Goal: Navigation & Orientation: Find specific page/section

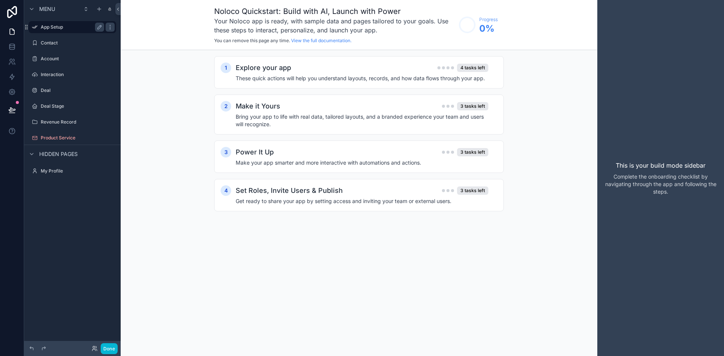
click at [60, 24] on label "App Setup" at bounding box center [71, 27] width 60 height 6
click at [10, 32] on icon at bounding box center [12, 32] width 8 height 8
click at [13, 32] on icon at bounding box center [12, 32] width 8 height 8
click at [369, 73] on div "Explore your app 4 tasks left" at bounding box center [362, 68] width 252 height 11
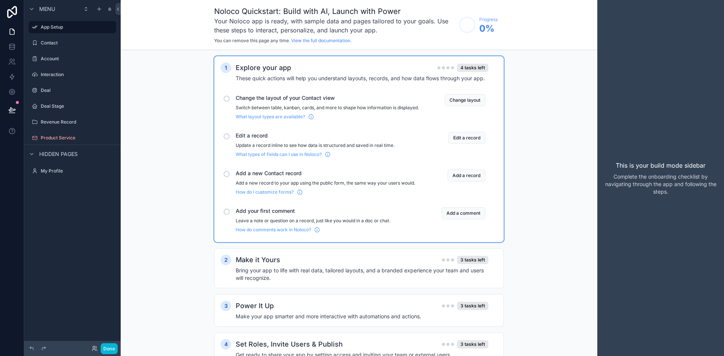
click at [369, 73] on div "Explore your app 4 tasks left" at bounding box center [362, 68] width 252 height 11
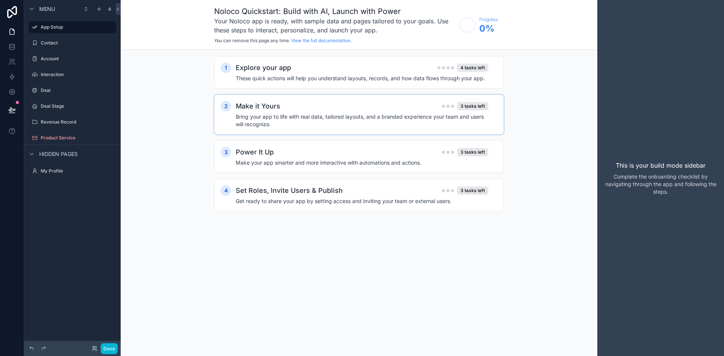
click at [347, 119] on h4 "Bring your app to life with real data, tailored layouts, and a branded experien…" at bounding box center [362, 120] width 252 height 15
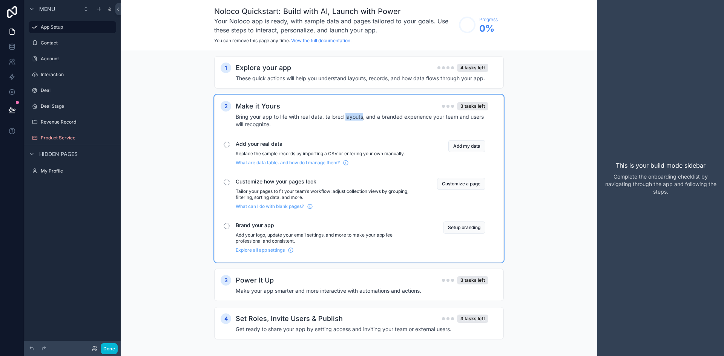
click at [347, 119] on h4 "Bring your app to life with real data, tailored layouts, and a branded experien…" at bounding box center [362, 120] width 252 height 15
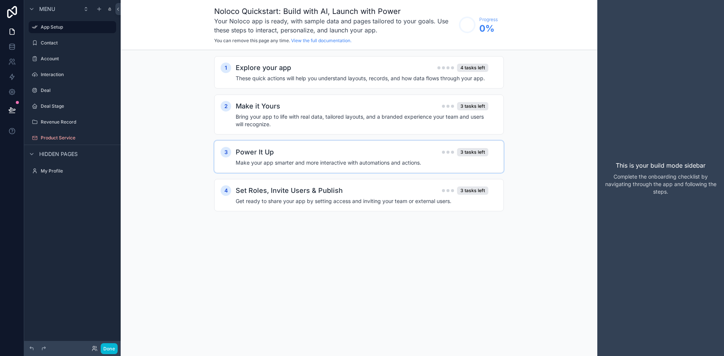
click at [339, 168] on div "3 Power It Up 3 tasks left Make your app smarter and more interactive with auto…" at bounding box center [358, 157] width 289 height 32
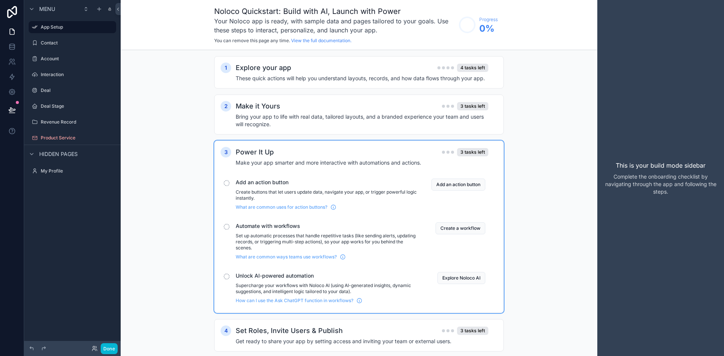
click at [327, 153] on div "Power It Up 3 tasks left" at bounding box center [362, 152] width 252 height 11
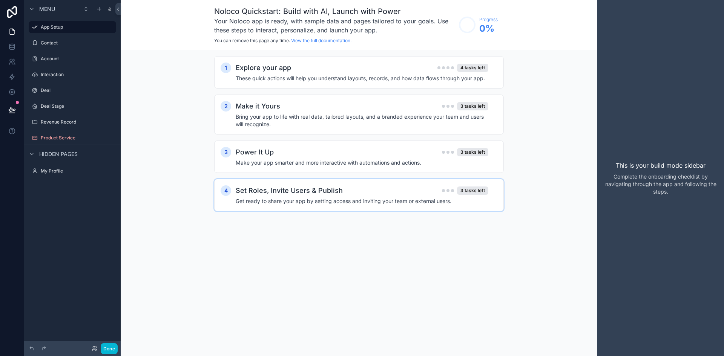
click at [329, 198] on h4 "Get ready to share your app by setting access and inviting your team or externa…" at bounding box center [362, 201] width 252 height 8
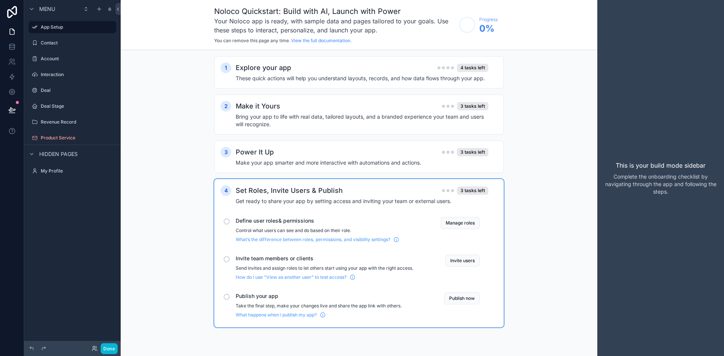
click at [366, 187] on div "Set Roles, Invite Users & Publish 3 tasks left" at bounding box center [362, 190] width 252 height 11
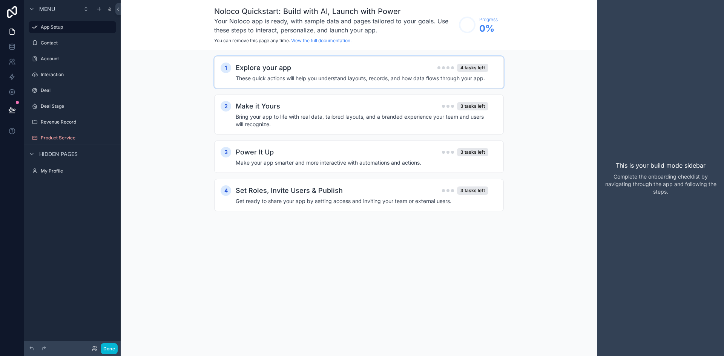
click at [431, 84] on div "1 Explore your app 4 tasks left These quick actions will help you understand la…" at bounding box center [358, 72] width 289 height 32
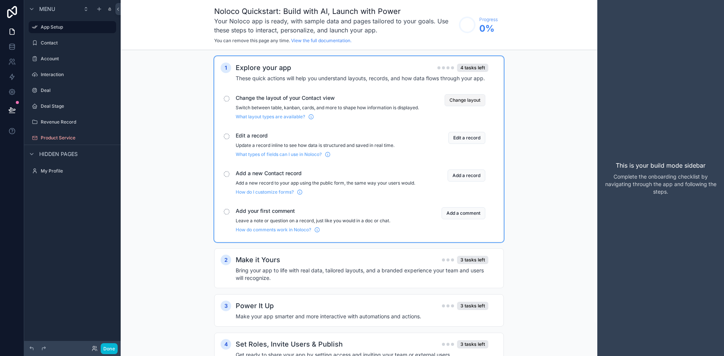
click at [467, 103] on button "Change layout" at bounding box center [464, 100] width 41 height 12
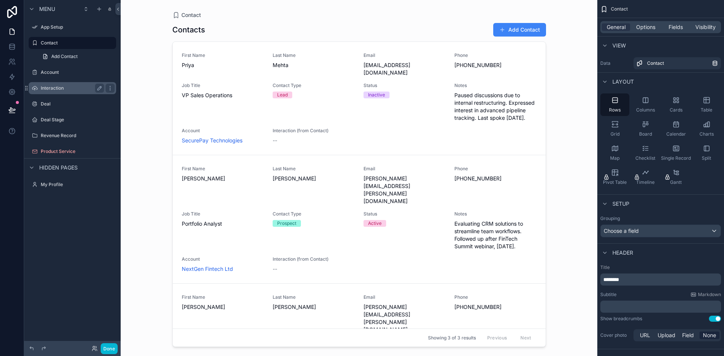
click at [66, 87] on label "Interaction" at bounding box center [71, 88] width 60 height 6
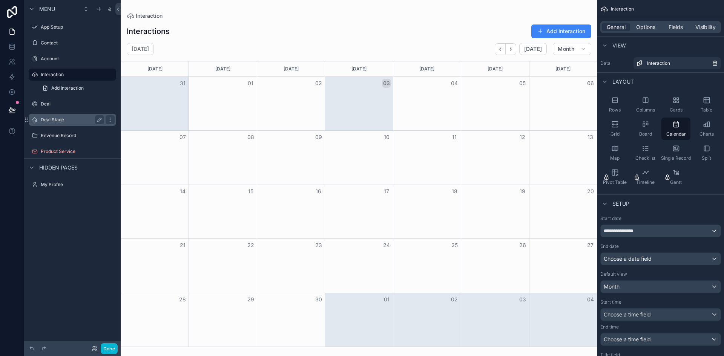
click at [49, 117] on label "Deal Stage" at bounding box center [71, 120] width 60 height 6
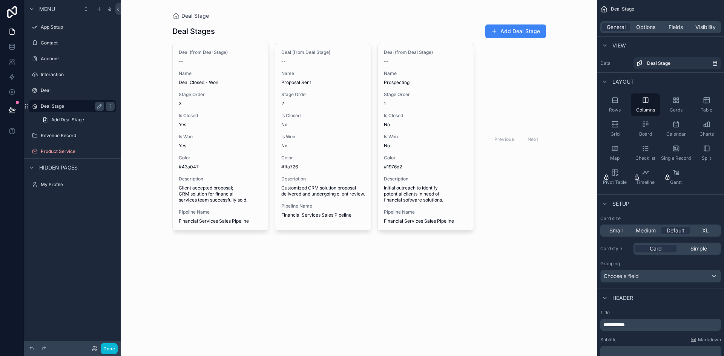
click at [50, 103] on label "Deal Stage" at bounding box center [71, 106] width 60 height 6
click at [58, 21] on div "App Setup" at bounding box center [72, 27] width 84 height 12
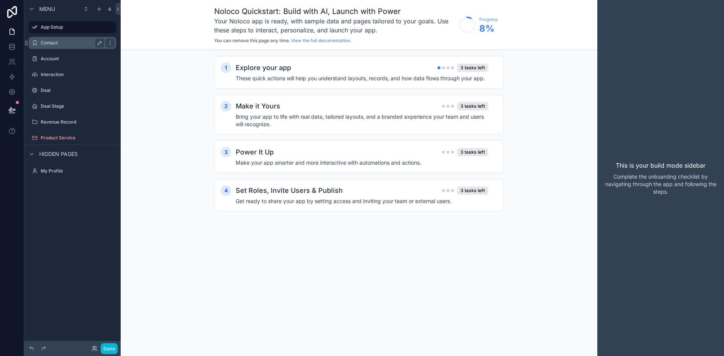
click at [61, 40] on div "Contact" at bounding box center [72, 42] width 63 height 9
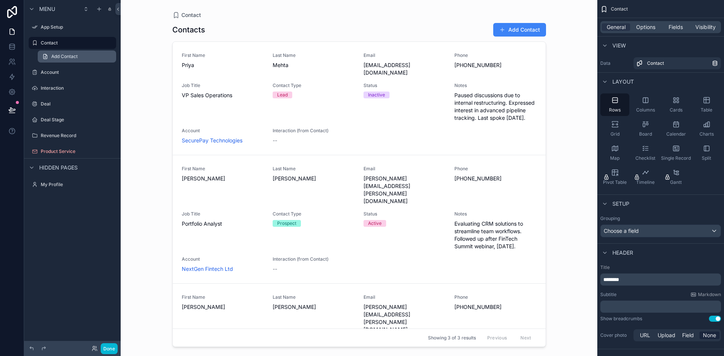
click at [52, 52] on link "Add Contact" at bounding box center [77, 56] width 78 height 12
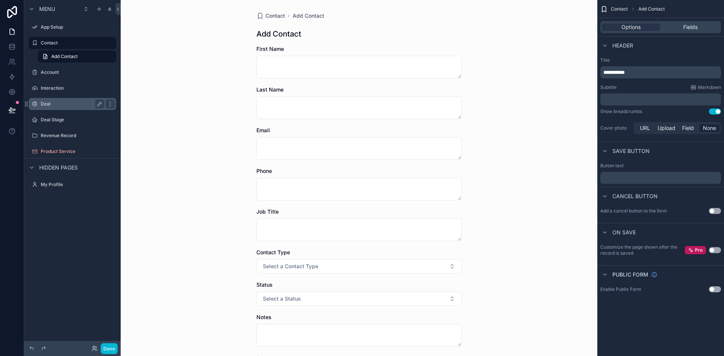
click at [64, 108] on div "Deal" at bounding box center [72, 103] width 63 height 9
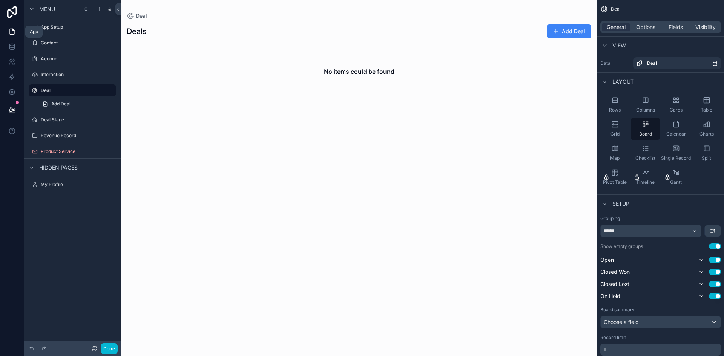
click at [9, 30] on icon at bounding box center [12, 32] width 8 height 8
click at [31, 3] on div "Menu" at bounding box center [72, 9] width 96 height 18
